Goal: Information Seeking & Learning: Check status

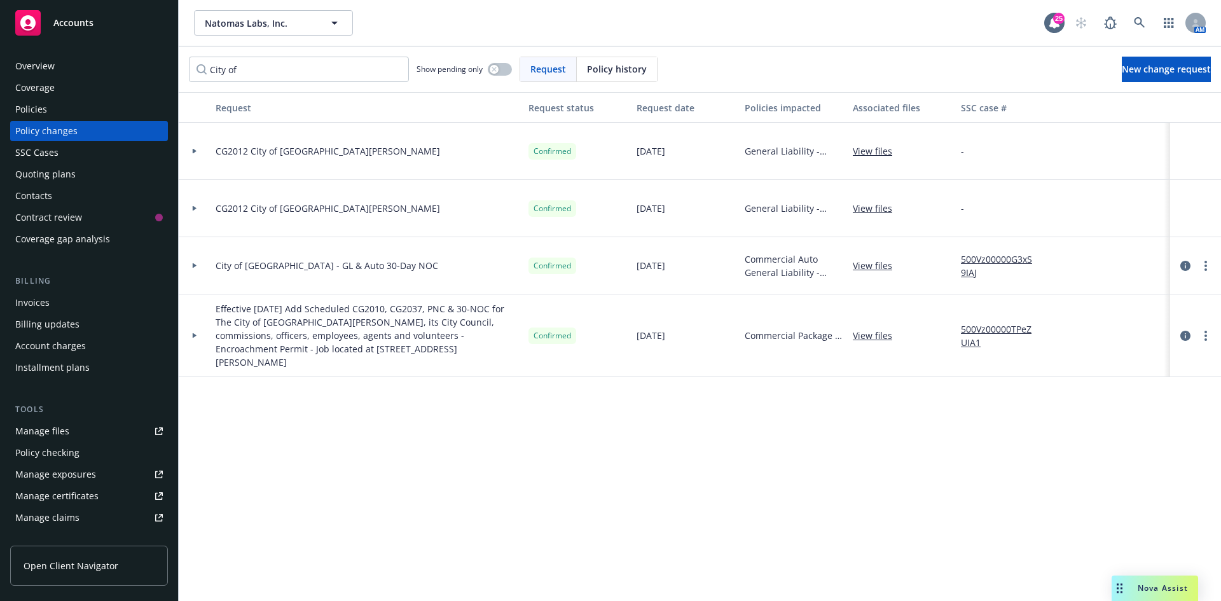
click at [79, 31] on div "Accounts" at bounding box center [89, 22] width 148 height 25
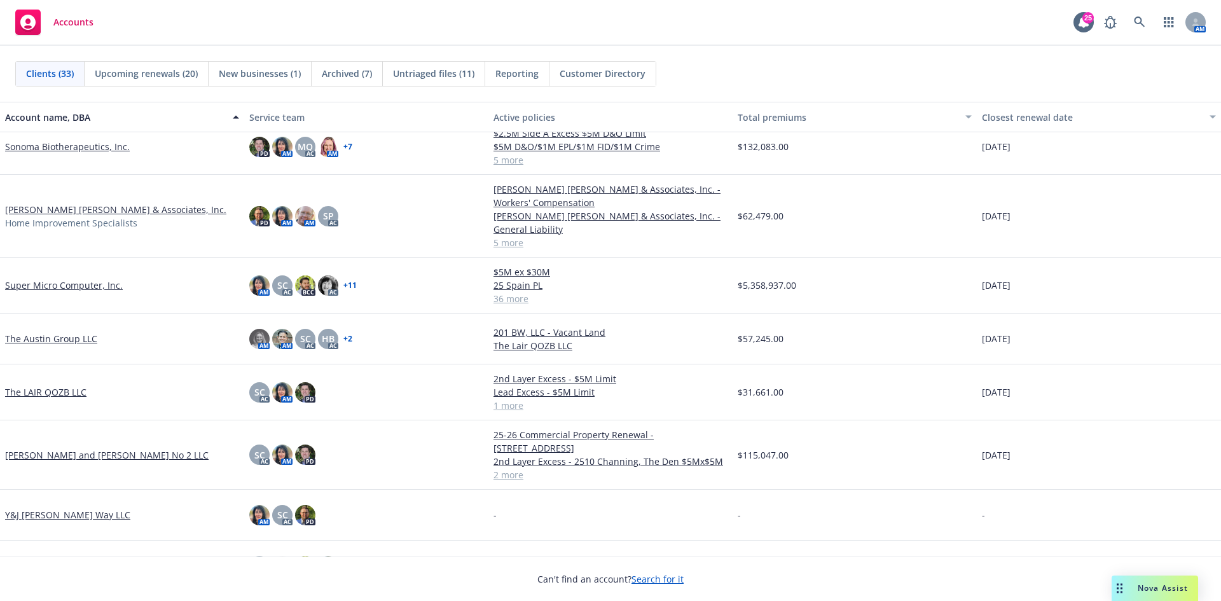
scroll to position [1320, 0]
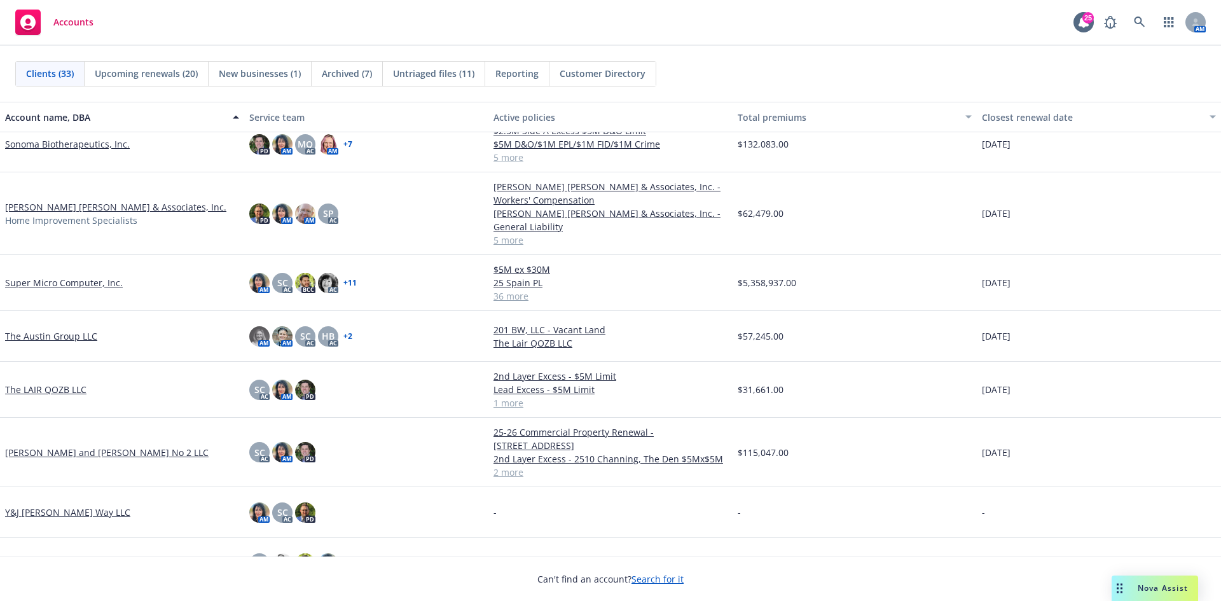
click at [69, 506] on link "Y&J [PERSON_NAME] Way LLC" at bounding box center [67, 512] width 125 height 13
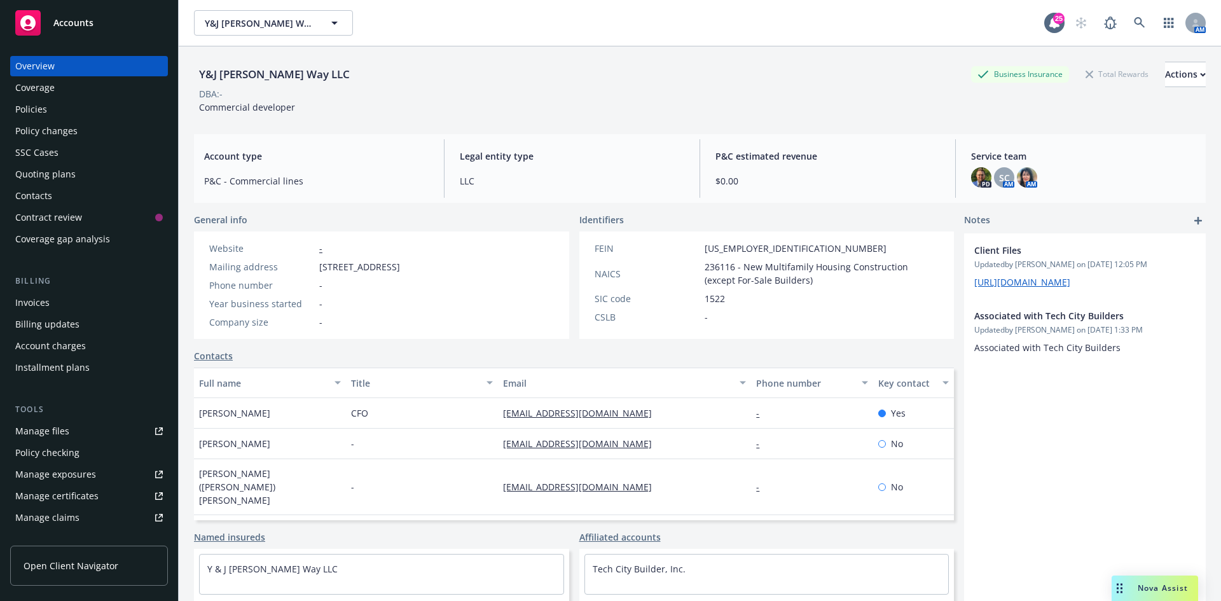
click at [97, 128] on div "Policy changes" at bounding box center [89, 131] width 148 height 20
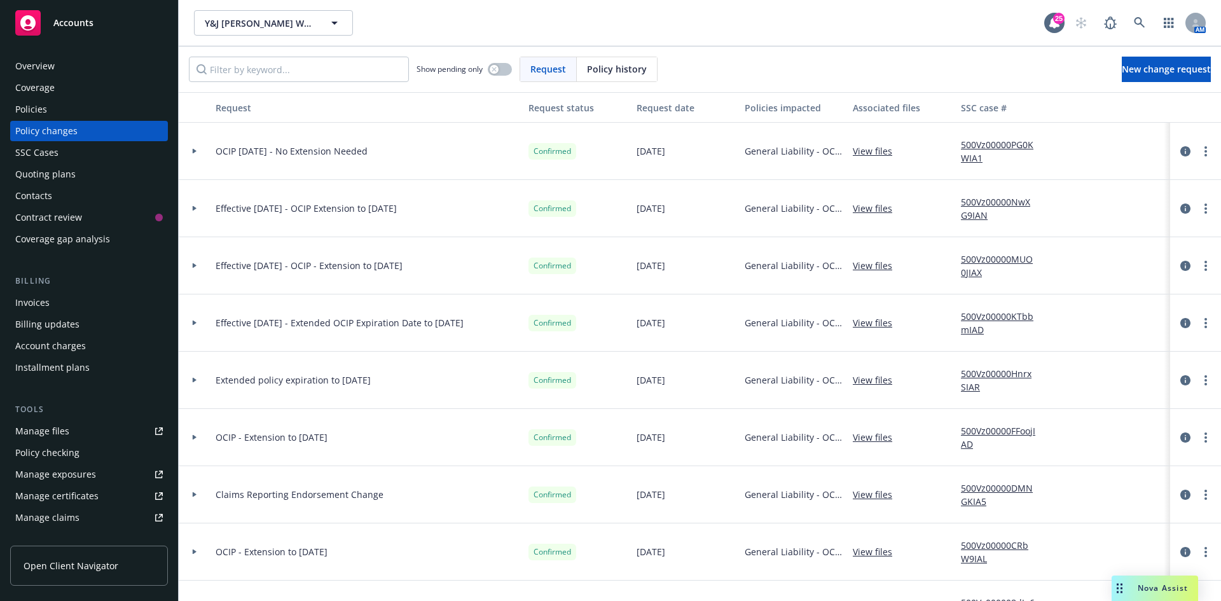
click at [607, 66] on span "Policy history" at bounding box center [617, 68] width 60 height 13
